Goal: Task Accomplishment & Management: Manage account settings

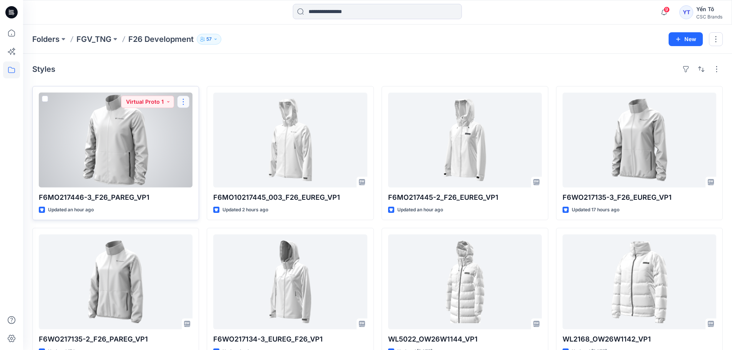
click at [182, 102] on button "button" at bounding box center [183, 102] width 12 height 12
click at [199, 120] on p "Edit" at bounding box center [198, 120] width 10 height 8
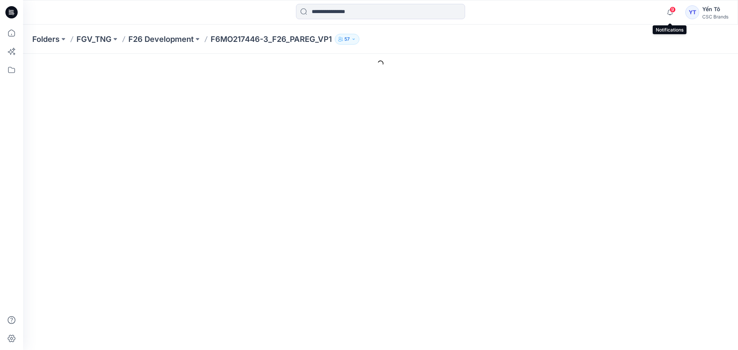
click at [674, 8] on span "9" at bounding box center [673, 10] width 6 height 6
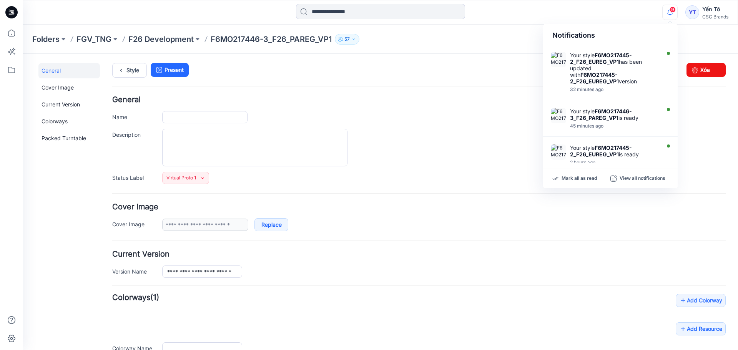
type input "**********"
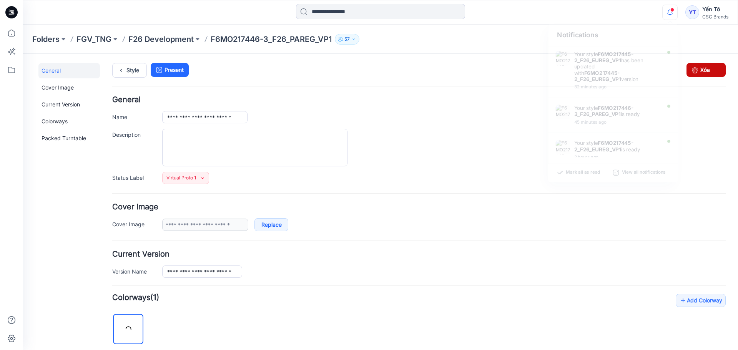
drag, startPoint x: 706, startPoint y: 70, endPoint x: 436, endPoint y: 87, distance: 270.8
click at [706, 70] on link "Xóa" at bounding box center [706, 70] width 39 height 14
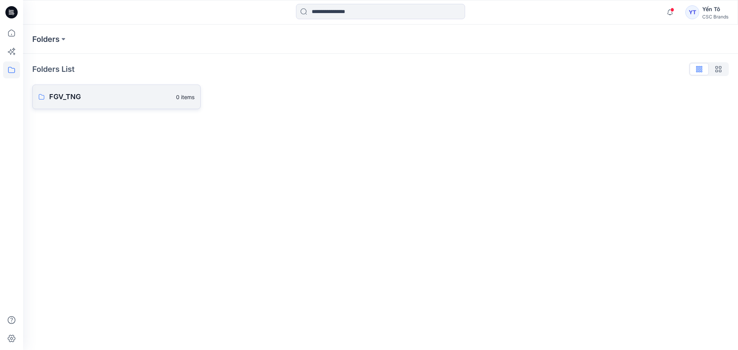
click at [98, 98] on p "FGV_TNG" at bounding box center [110, 97] width 122 height 11
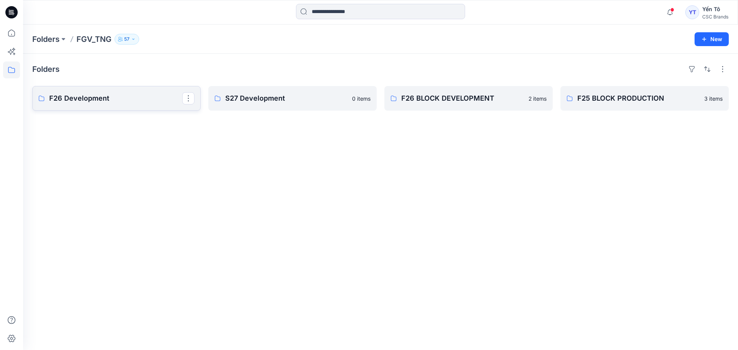
click at [125, 100] on p "F26 Development" at bounding box center [115, 98] width 133 height 11
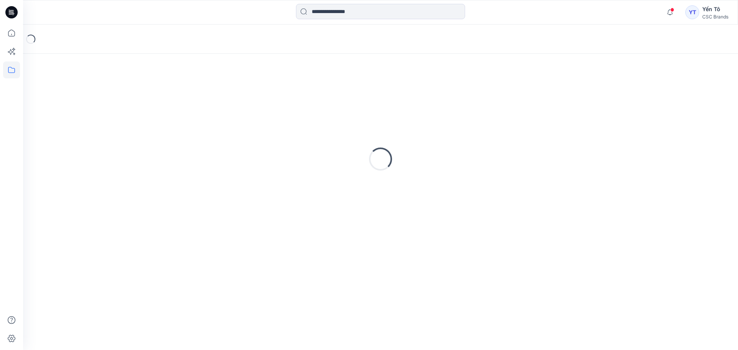
click at [125, 100] on div "Loading..." at bounding box center [380, 159] width 697 height 192
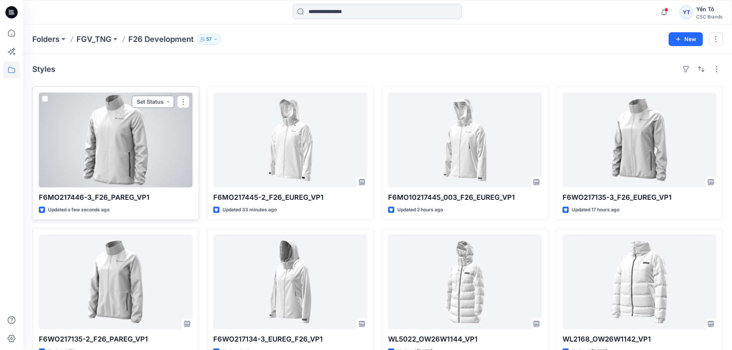
click at [154, 104] on button "Set Status" at bounding box center [153, 102] width 42 height 12
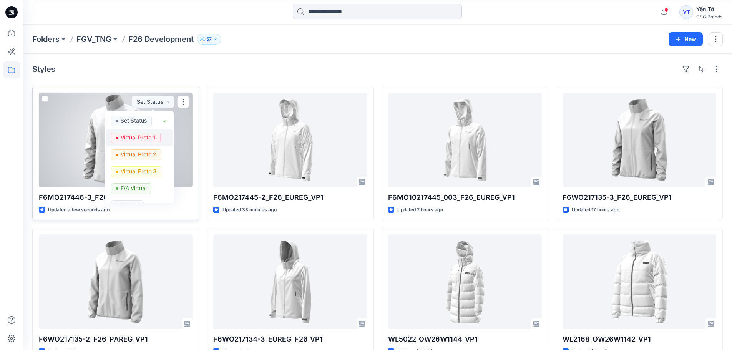
click at [140, 136] on p "Virtual Proto 1" at bounding box center [138, 138] width 35 height 10
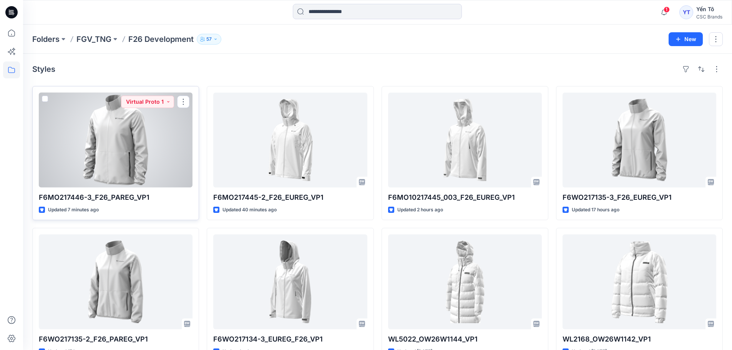
drag, startPoint x: 182, startPoint y: 99, endPoint x: 193, endPoint y: 99, distance: 10.4
click at [183, 99] on button "button" at bounding box center [183, 102] width 12 height 12
click at [234, 123] on button "Edit" at bounding box center [220, 120] width 83 height 14
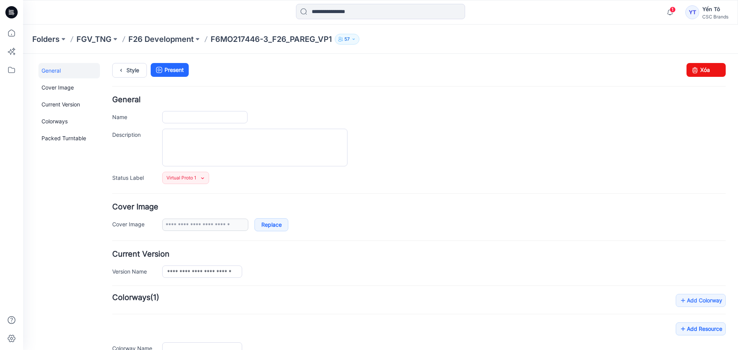
type input "**********"
drag, startPoint x: 672, startPoint y: 12, endPoint x: 687, endPoint y: 40, distance: 31.1
click at [674, 11] on div "1" at bounding box center [668, 8] width 12 height 6
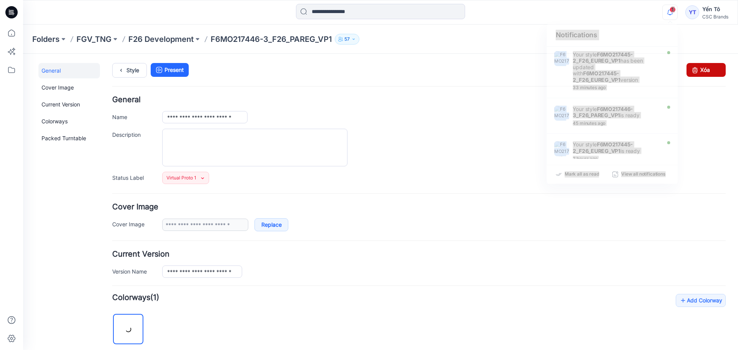
drag, startPoint x: 700, startPoint y: 67, endPoint x: 427, endPoint y: 85, distance: 273.1
click at [700, 67] on link "Xóa" at bounding box center [706, 70] width 39 height 14
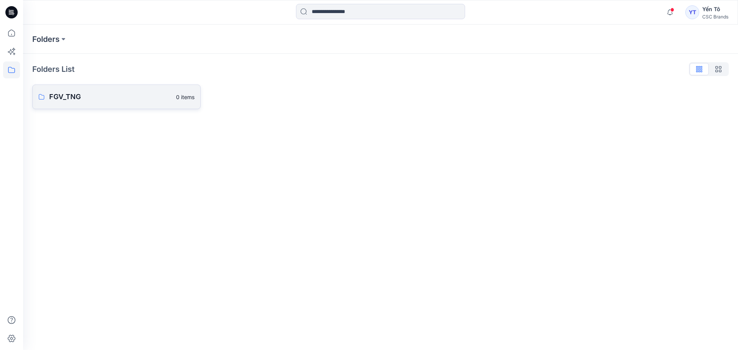
click at [102, 92] on p "FGV_TNG" at bounding box center [110, 97] width 122 height 11
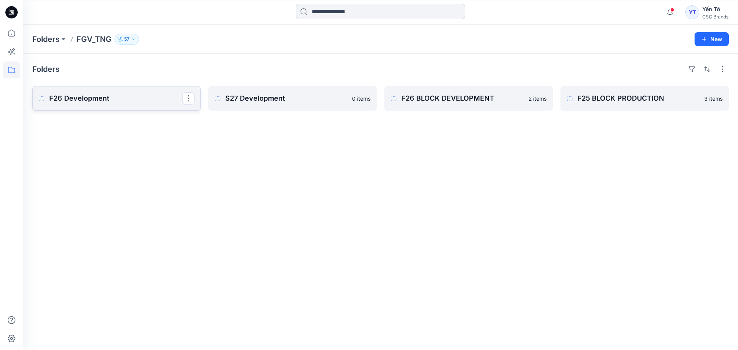
click at [118, 100] on p "F26 Development" at bounding box center [115, 98] width 133 height 11
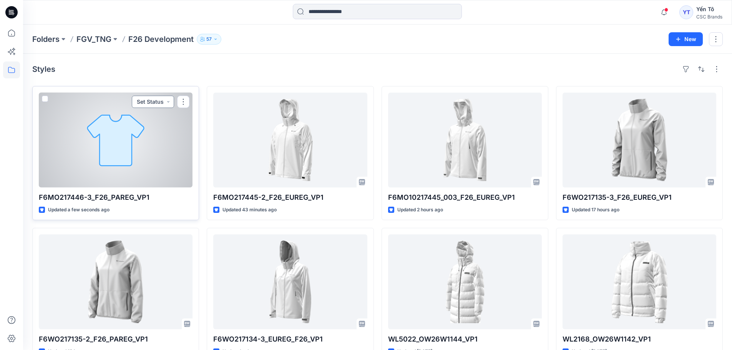
click at [147, 98] on button "Set Status" at bounding box center [153, 102] width 42 height 12
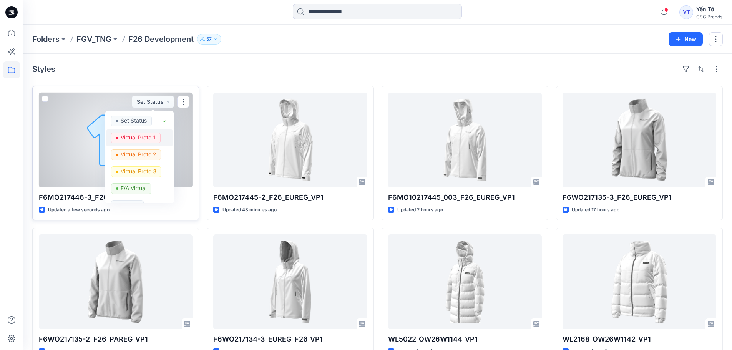
click at [141, 140] on p "Virtual Proto 1" at bounding box center [138, 138] width 35 height 10
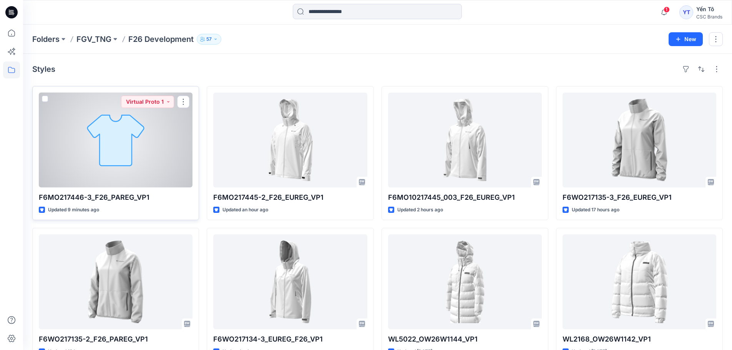
click at [153, 135] on div at bounding box center [116, 140] width 154 height 95
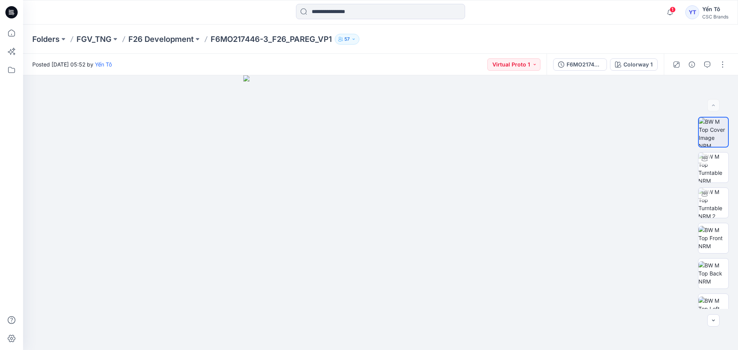
click at [238, 38] on p "F6MO217446-3_F26_PAREG_VP1" at bounding box center [271, 39] width 121 height 11
click at [172, 40] on p "F26 Development" at bounding box center [160, 39] width 65 height 11
